Goal: Information Seeking & Learning: Learn about a topic

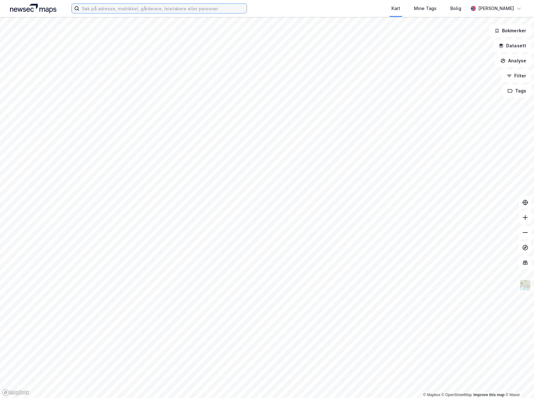
click at [123, 13] on input at bounding box center [162, 8] width 167 height 9
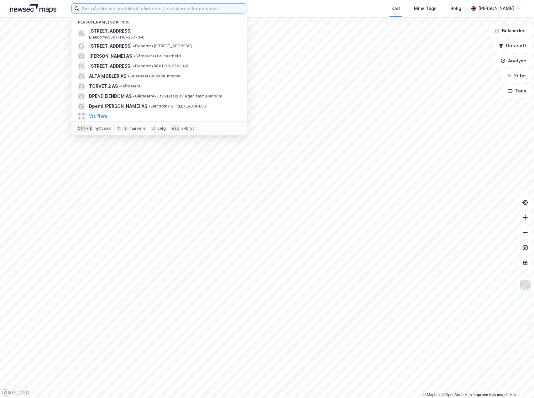
paste input "[STREET_ADDRESS]"
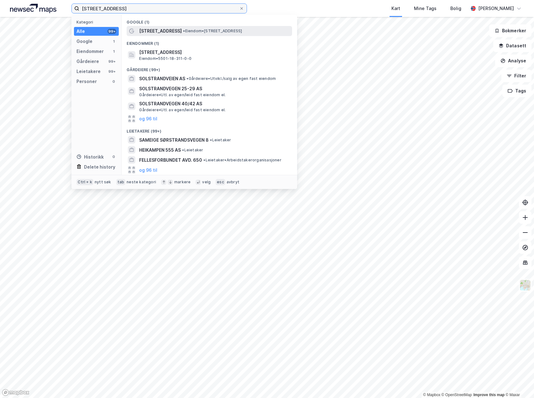
type input "[STREET_ADDRESS]"
click at [169, 34] on span "[STREET_ADDRESS]" at bounding box center [160, 31] width 43 height 8
click at [146, 11] on input "[STREET_ADDRESS]" at bounding box center [159, 8] width 160 height 9
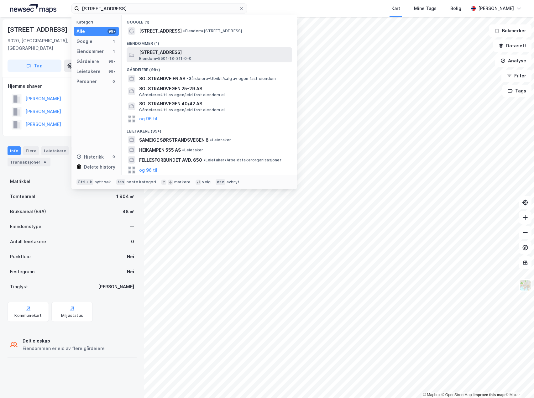
click at [163, 55] on span "[STREET_ADDRESS]" at bounding box center [214, 53] width 151 height 8
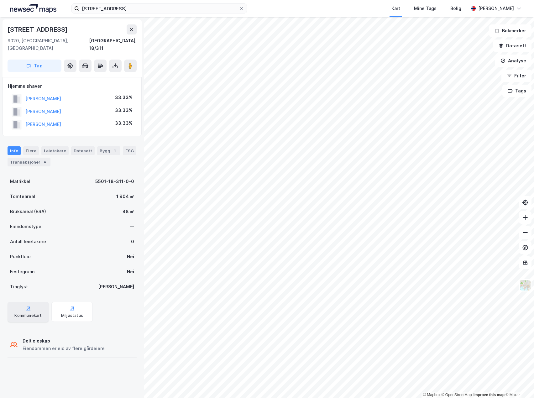
click at [33, 302] on div "Kommunekart" at bounding box center [28, 312] width 41 height 20
click at [96, 226] on div "Eiendomstype —" at bounding box center [72, 226] width 129 height 15
click at [28, 146] on div "Eiere" at bounding box center [31, 150] width 16 height 9
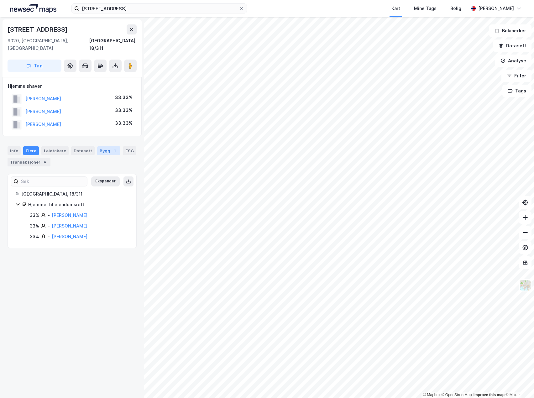
click at [106, 146] on div "Bygg 1" at bounding box center [108, 150] width 23 height 9
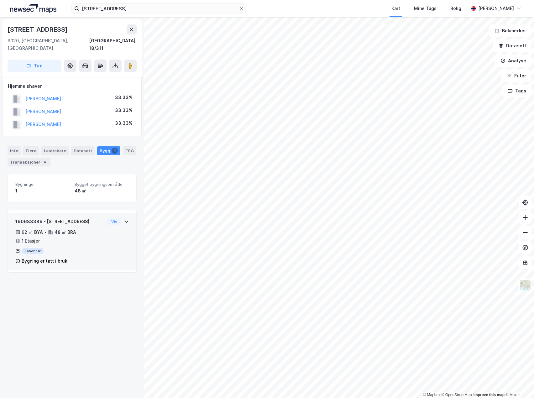
click at [63, 258] on div "Bygning er tatt i bruk" at bounding box center [45, 262] width 46 height 8
click at [95, 258] on div "Bygning er tatt i bruk" at bounding box center [59, 262] width 89 height 8
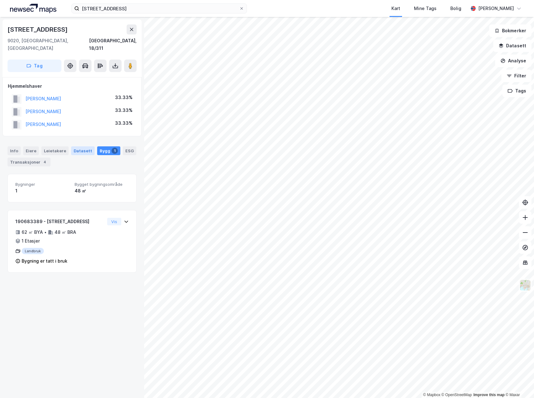
click at [76, 146] on div "Datasett" at bounding box center [83, 150] width 24 height 9
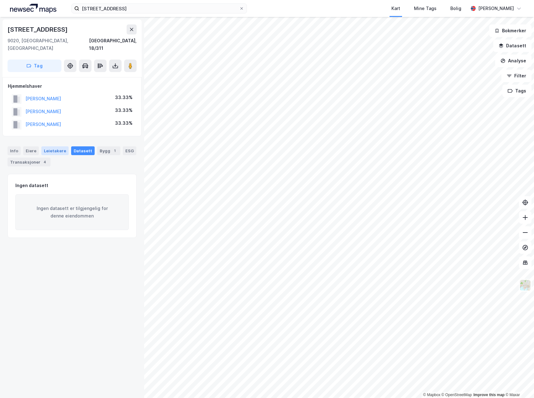
click at [51, 146] on div "Leietakere" at bounding box center [54, 150] width 27 height 9
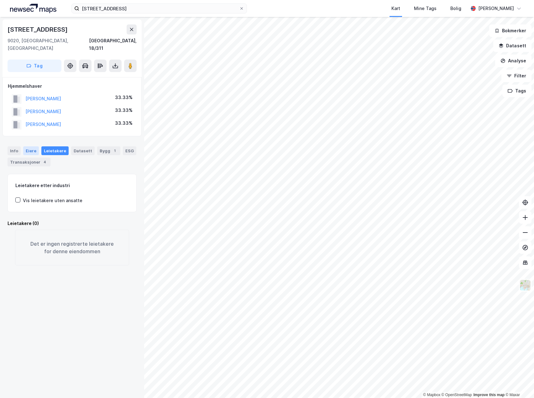
click at [29, 146] on div "Eiere" at bounding box center [31, 150] width 16 height 9
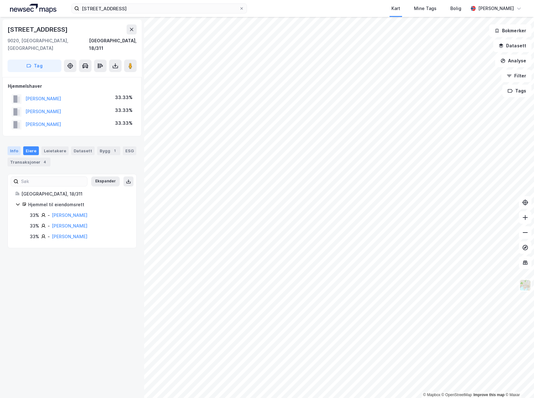
click at [14, 146] on div "Info" at bounding box center [14, 150] width 13 height 9
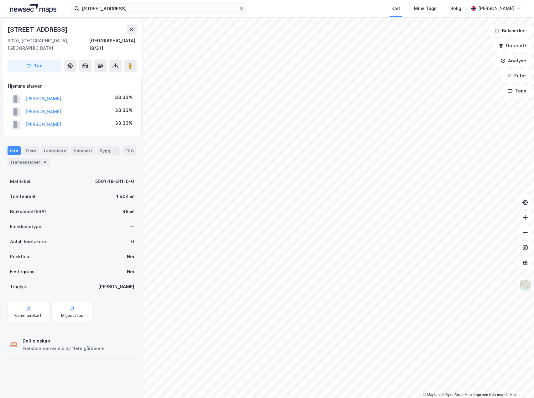
click at [89, 208] on div "Bruksareal (BRA) 48 ㎡" at bounding box center [72, 211] width 129 height 15
click at [102, 146] on div "Bygg 1" at bounding box center [108, 150] width 23 height 9
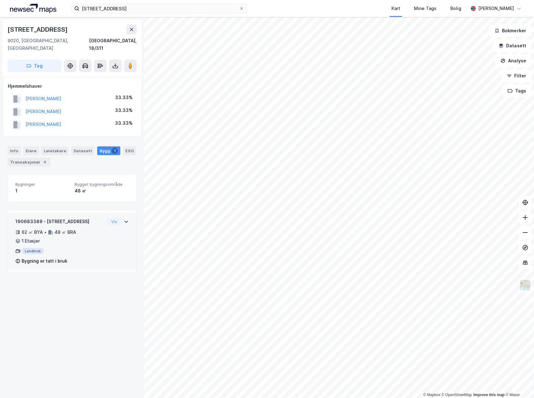
click at [79, 229] on div "62 ㎡ BYA • 48 ㎡ BRA • 1 Etasjer" at bounding box center [59, 237] width 89 height 16
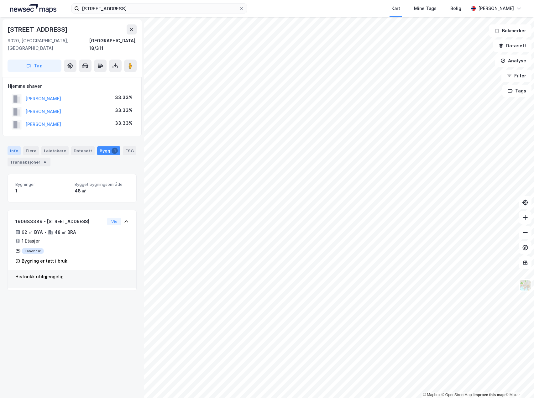
click at [11, 146] on div "Info" at bounding box center [14, 150] width 13 height 9
